Goal: Task Accomplishment & Management: Use online tool/utility

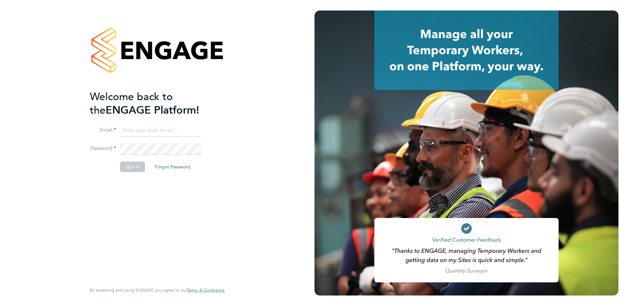
type input "[EMAIL_ADDRESS][DOMAIN_NAME]"
click at [131, 170] on button "Sign In" at bounding box center [132, 167] width 25 height 11
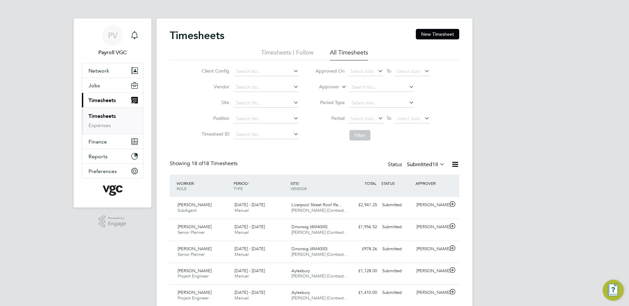
drag, startPoint x: 457, startPoint y: 164, endPoint x: 455, endPoint y: 166, distance: 3.5
click at [457, 164] on icon at bounding box center [455, 164] width 8 height 8
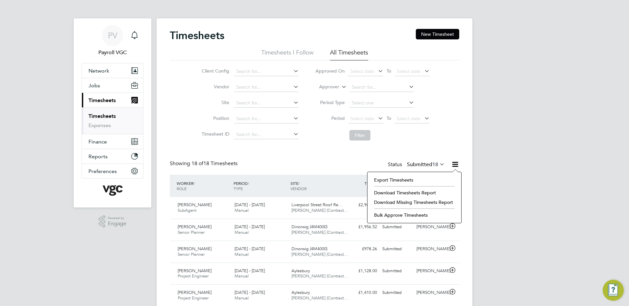
click at [408, 180] on li "Export Timesheets" at bounding box center [413, 180] width 87 height 9
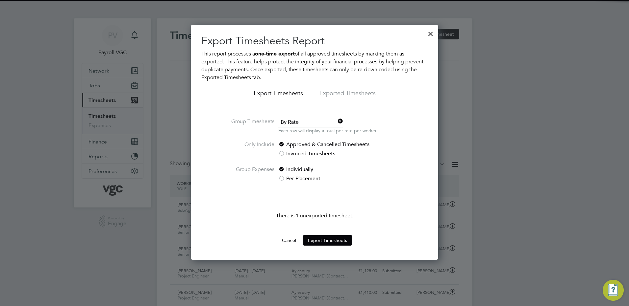
click at [291, 121] on span "By Rate" at bounding box center [310, 123] width 65 height 10
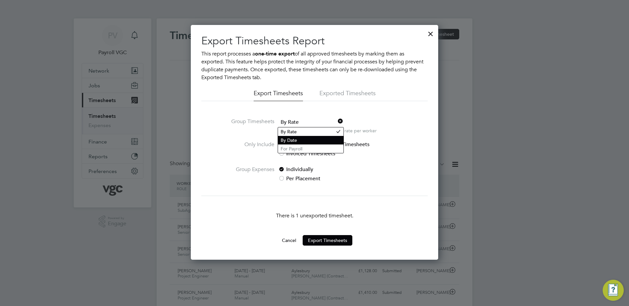
click at [290, 139] on li "By Date" at bounding box center [310, 140] width 65 height 9
click at [296, 240] on button "Cancel" at bounding box center [288, 240] width 25 height 11
